Goal: Find contact information: Obtain details needed to contact an individual or organization

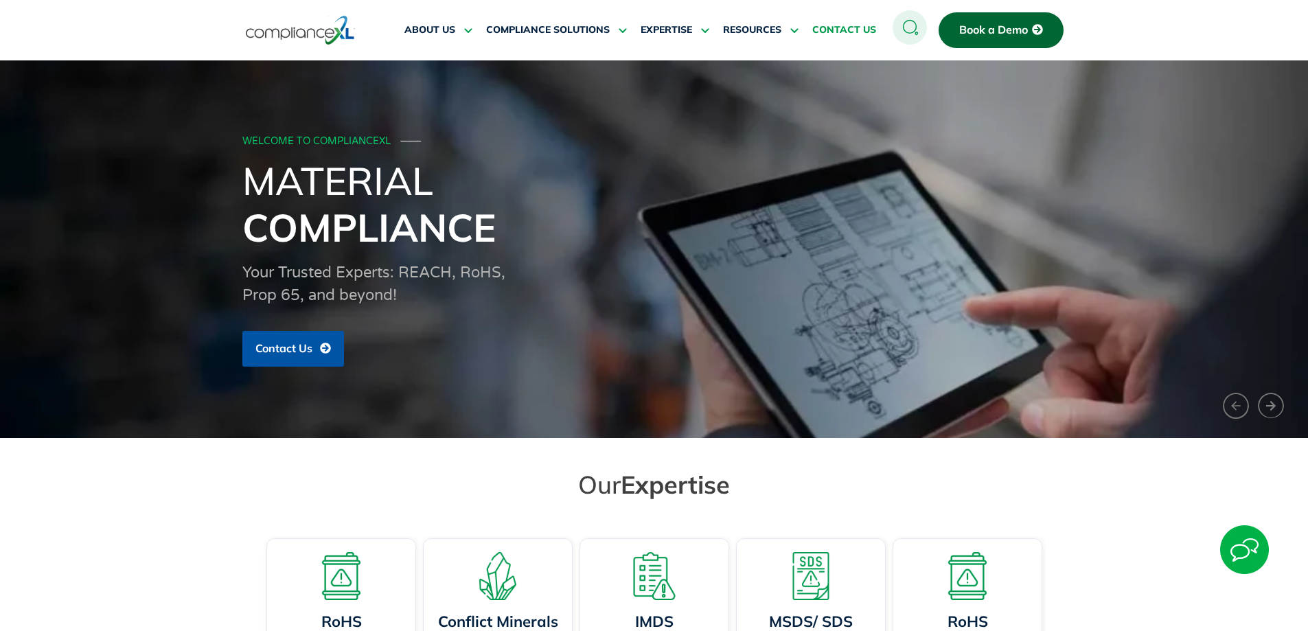
click at [834, 25] on span "CONTACT US" at bounding box center [844, 30] width 64 height 12
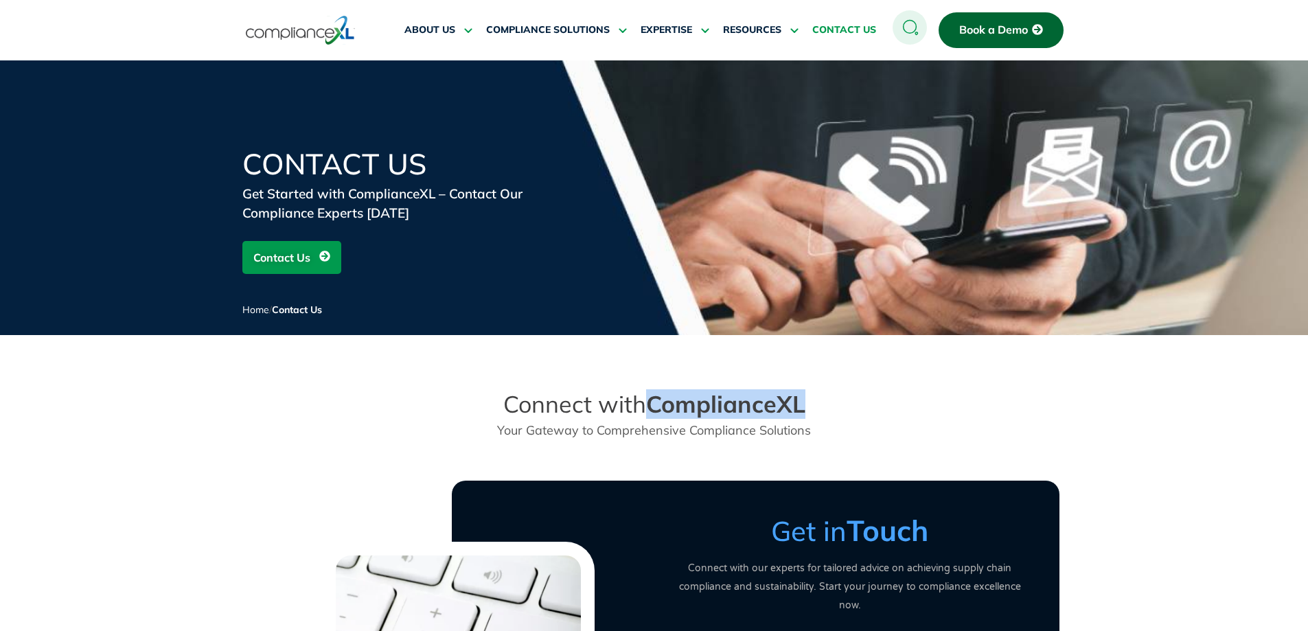
drag, startPoint x: 819, startPoint y: 404, endPoint x: 656, endPoint y: 411, distance: 162.8
click at [656, 411] on h2 "Connect with ComplianceXL" at bounding box center [654, 404] width 404 height 29
copy strong "ComplianceXL"
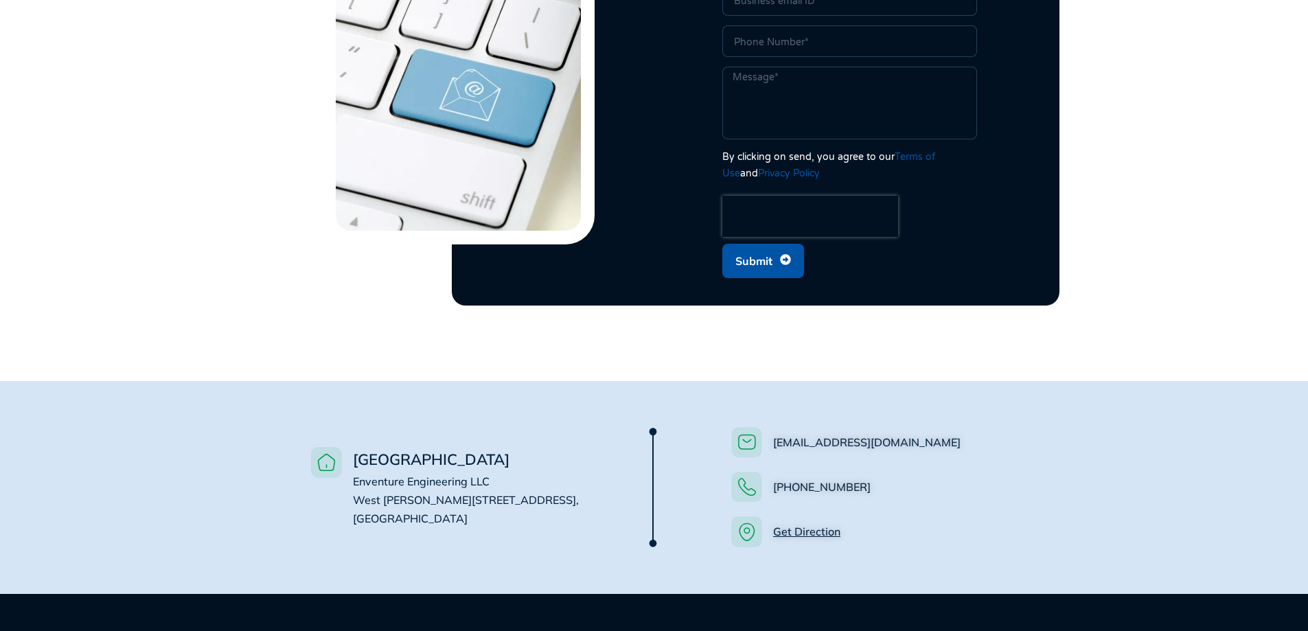
scroll to position [755, 0]
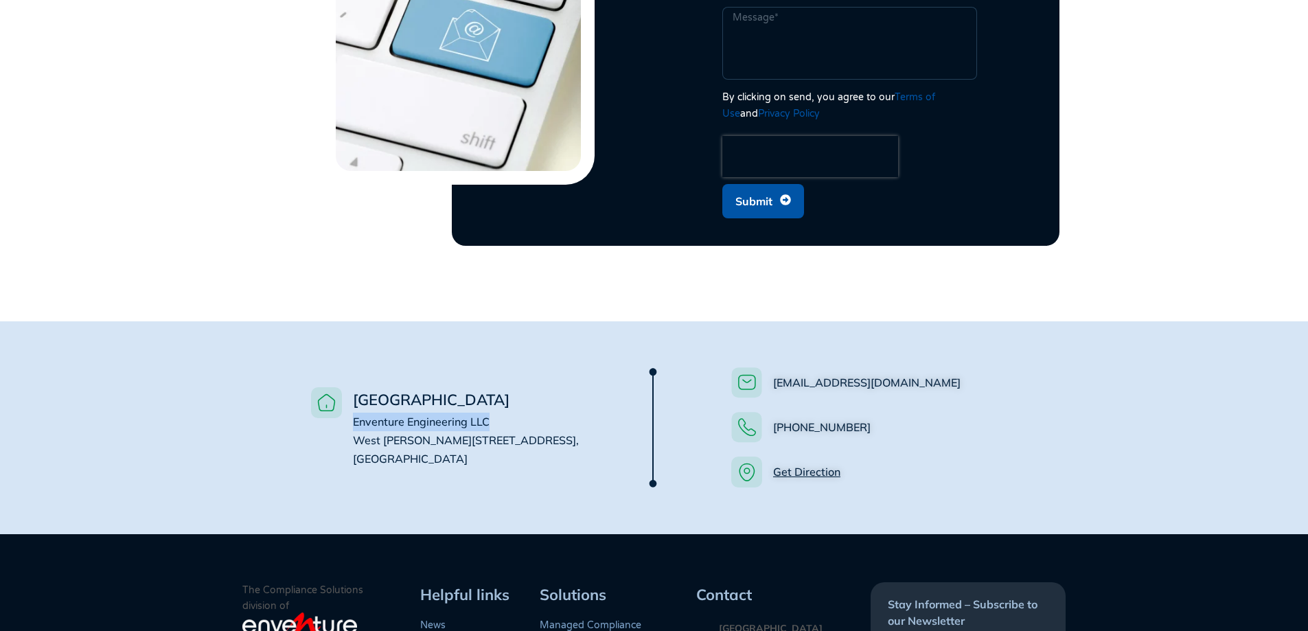
drag, startPoint x: 499, startPoint y: 395, endPoint x: 350, endPoint y: 405, distance: 149.3
click at [350, 405] on li "USA Enventure Engineering LLC West Wacker Drive, #4500, Chicago, IL 60601" at bounding box center [460, 427] width 298 height 81
copy span "Enventure Engineering LLC"
drag, startPoint x: 496, startPoint y: 421, endPoint x: 357, endPoint y: 423, distance: 139.4
click at [357, 423] on li "USA Enventure Engineering LLC West Wacker Drive, #4500, Chicago, IL 60601" at bounding box center [460, 427] width 298 height 81
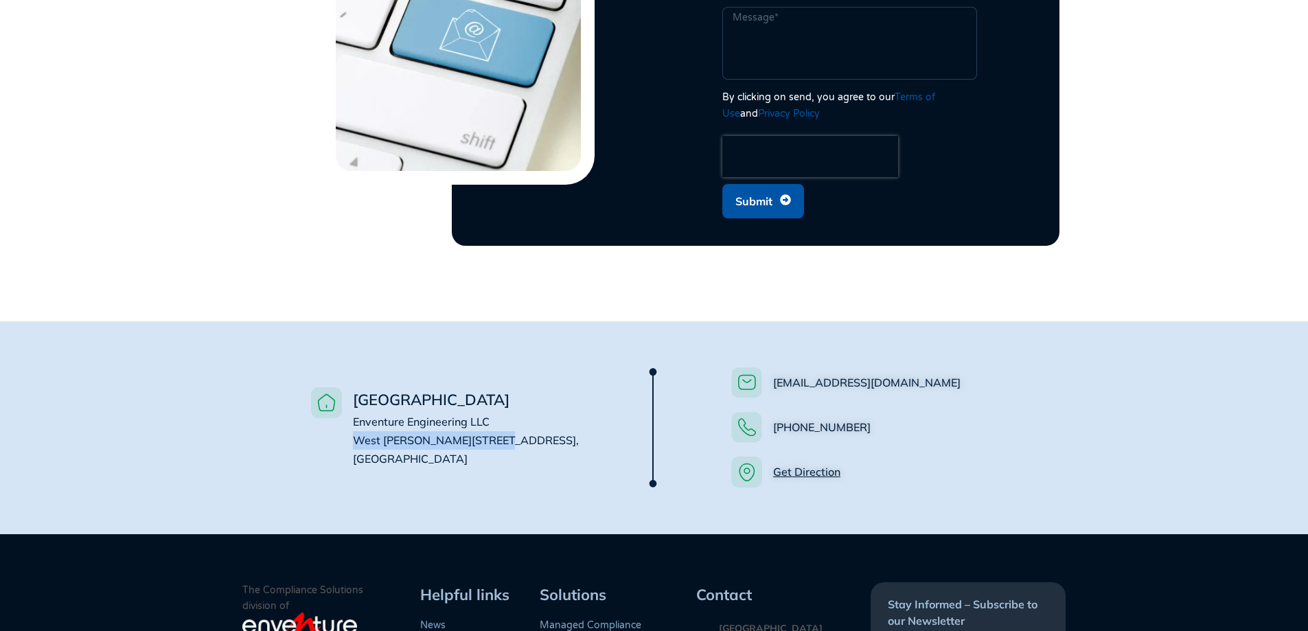
copy span "West Wacker Drive, #4500,"
